Goal: Task Accomplishment & Management: Manage account settings

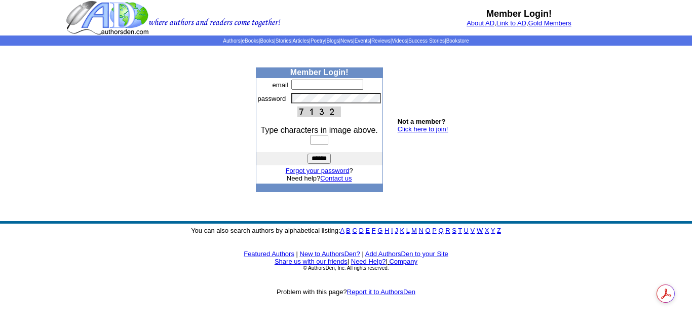
type input "**********"
click at [324, 144] on input "text" at bounding box center [320, 140] width 18 height 10
type input "****"
click at [308, 154] on input "******" at bounding box center [319, 159] width 23 height 10
